Goal: Task Accomplishment & Management: Use online tool/utility

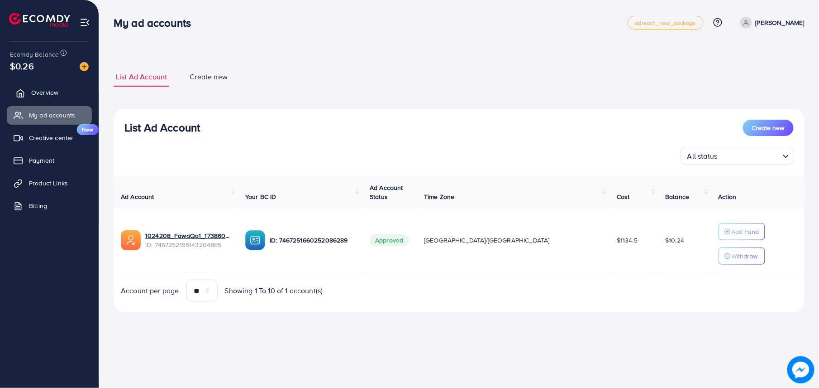
click at [51, 100] on link "Overview" at bounding box center [49, 92] width 85 height 18
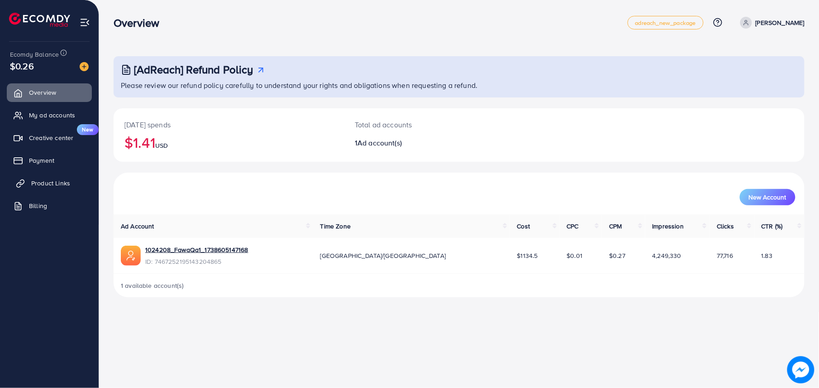
click at [35, 183] on span "Product Links" at bounding box center [50, 182] width 39 height 9
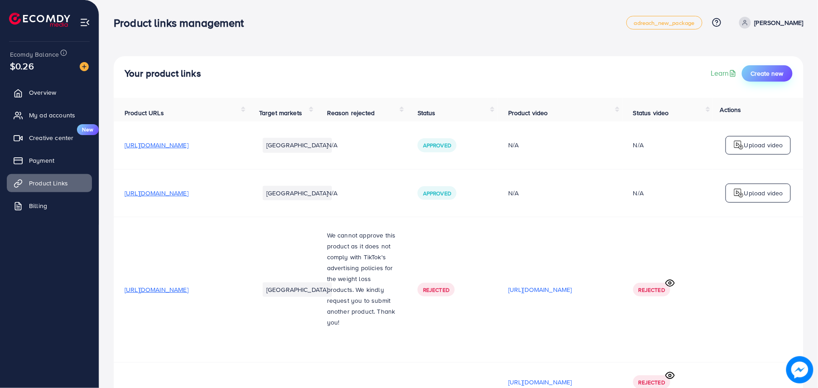
click at [769, 70] on span "Create new" at bounding box center [767, 73] width 33 height 9
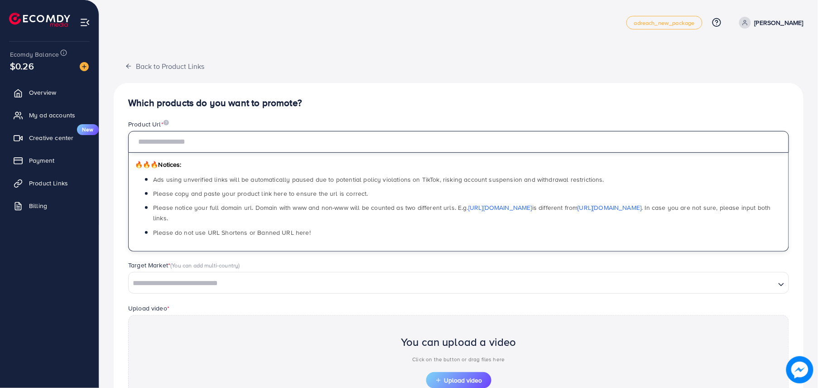
click at [415, 138] on input "text" at bounding box center [458, 142] width 661 height 22
paste input "**********"
type input "**********"
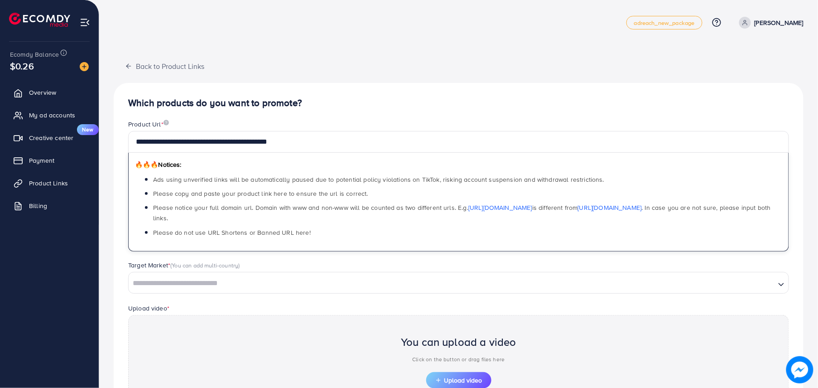
click at [305, 276] on input "Search for option" at bounding box center [451, 283] width 645 height 14
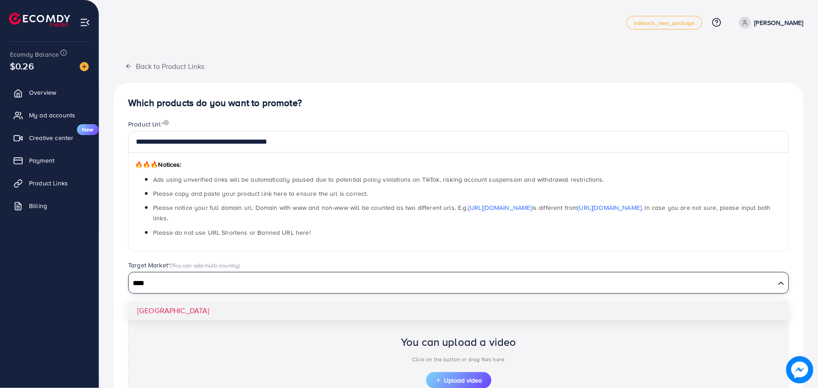
type input "****"
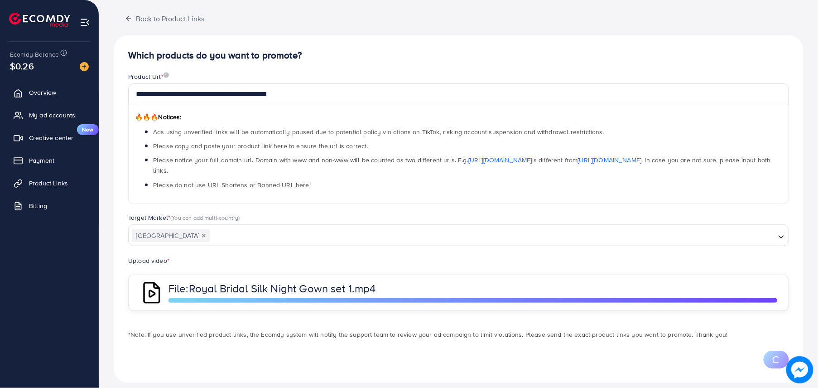
scroll to position [91, 0]
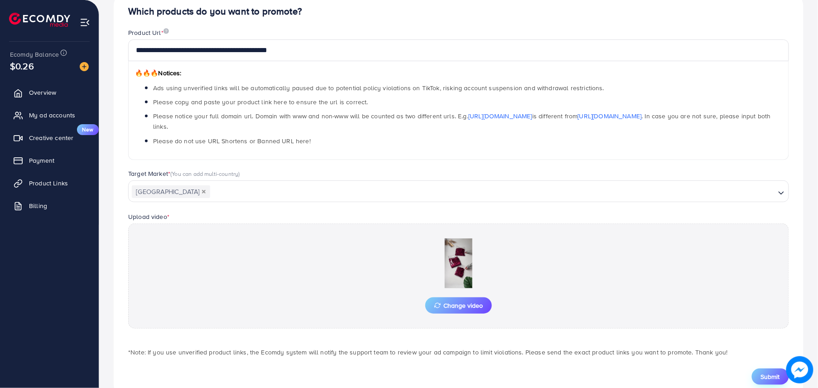
click at [766, 372] on span "Submit" at bounding box center [770, 376] width 19 height 9
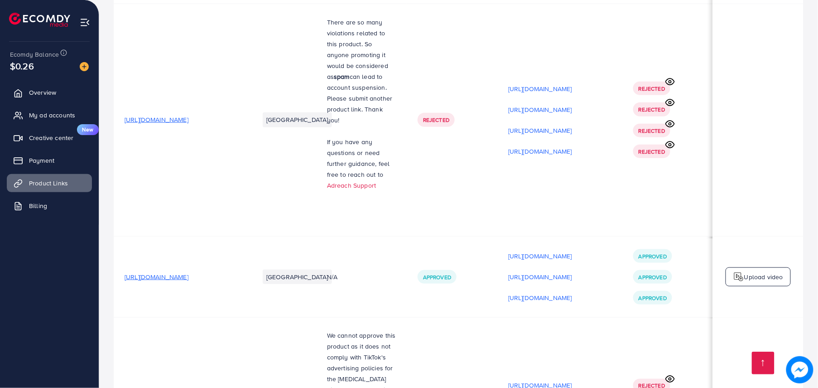
scroll to position [3418, 0]
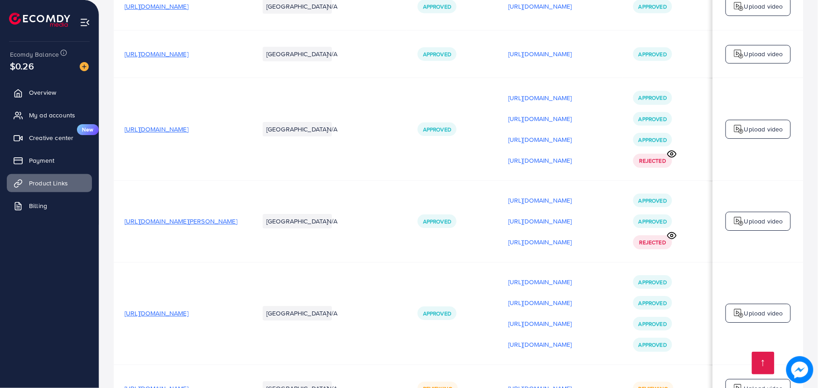
click at [567, 383] on p "[URL][DOMAIN_NAME]" at bounding box center [540, 388] width 64 height 11
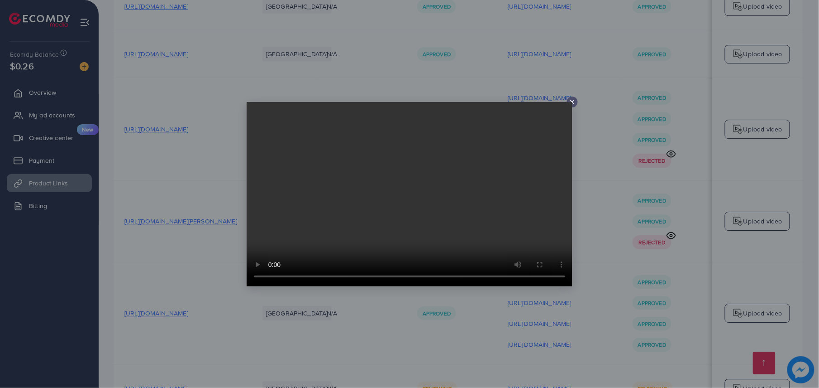
click at [570, 98] on icon at bounding box center [572, 101] width 7 height 7
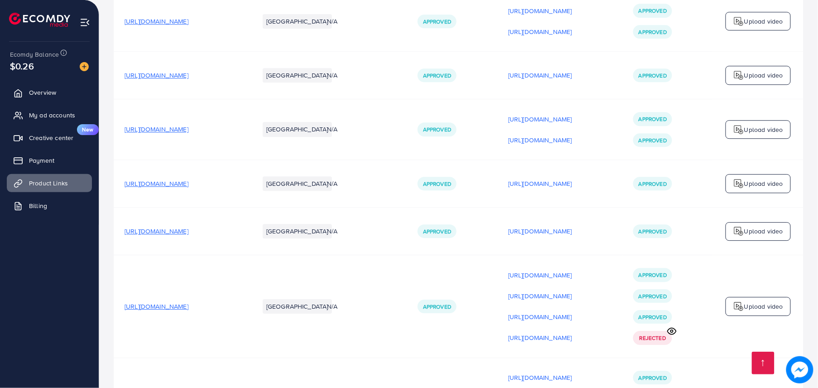
scroll to position [3418, 0]
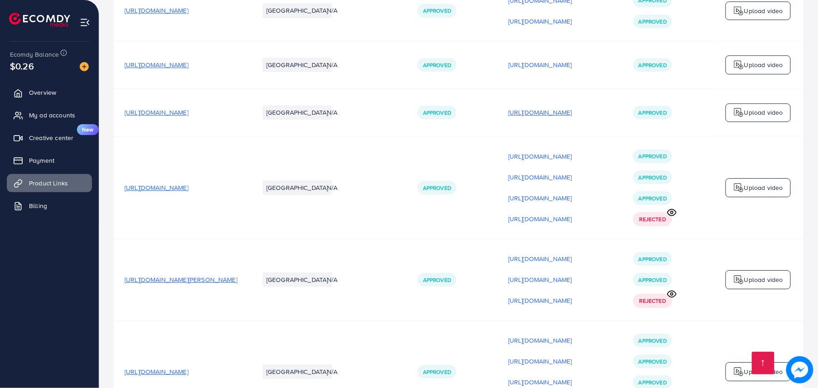
scroll to position [3418, 0]
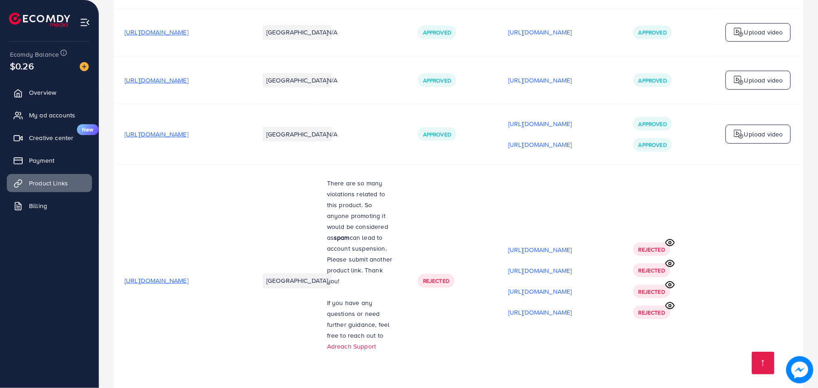
scroll to position [3418, 0]
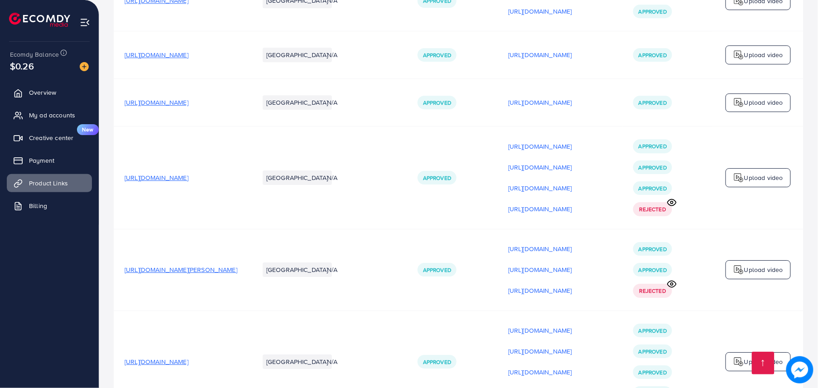
scroll to position [3418, 0]
